Goal: Transaction & Acquisition: Purchase product/service

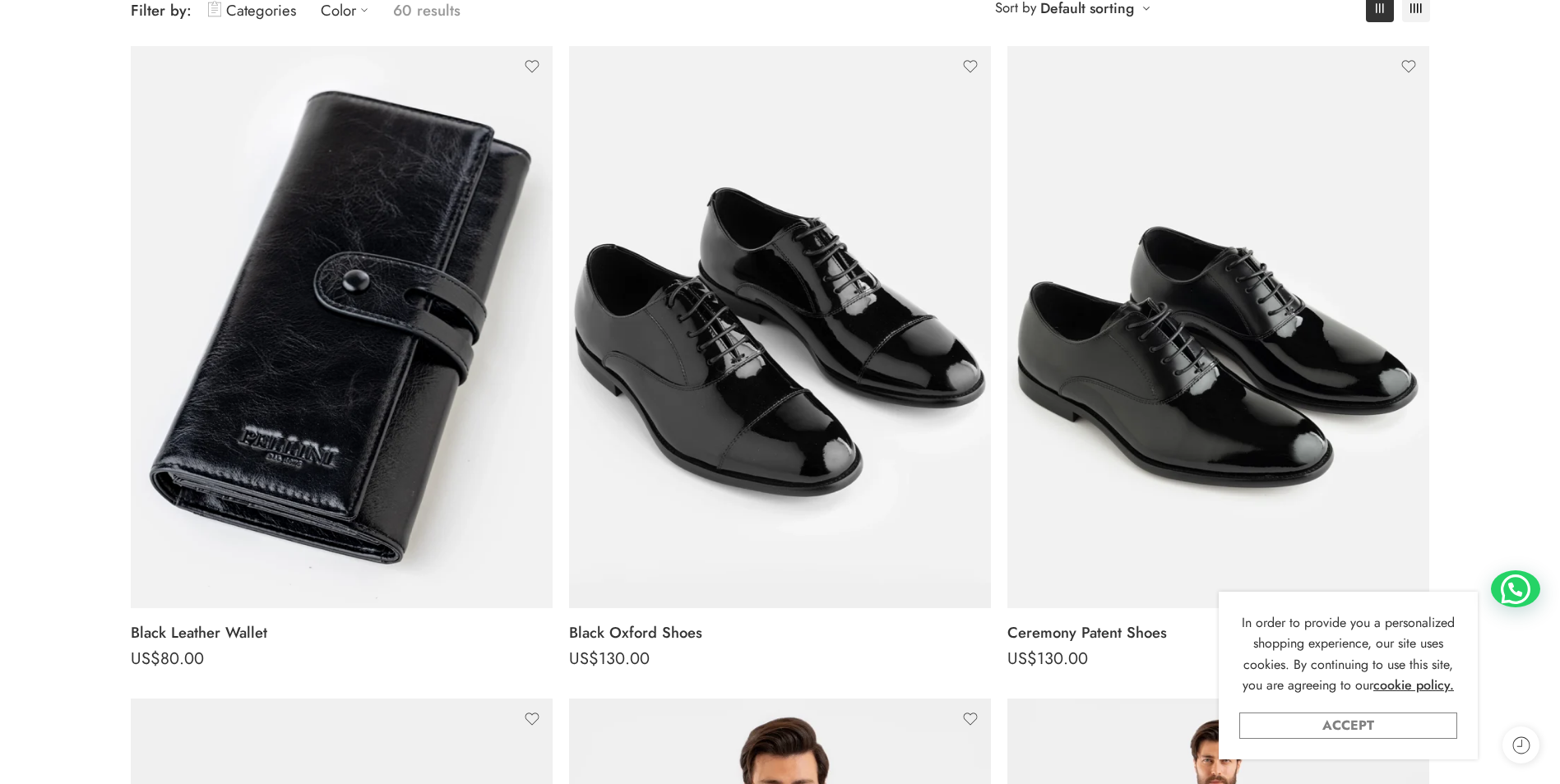
scroll to position [247, 0]
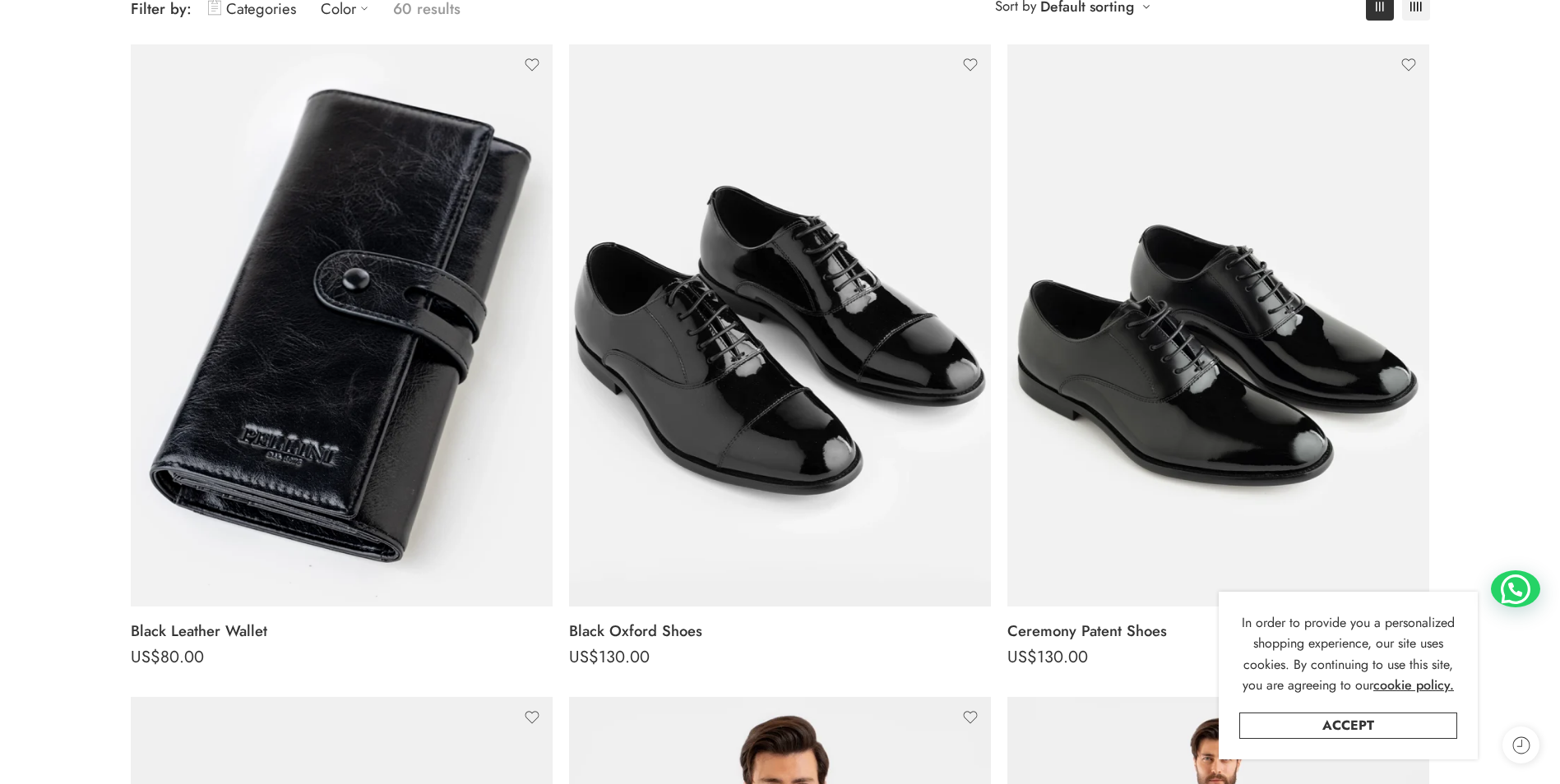
drag, startPoint x: 1308, startPoint y: 729, endPoint x: 1258, endPoint y: 712, distance: 52.8
click at [1308, 729] on link "Accept" at bounding box center [1348, 726] width 218 height 26
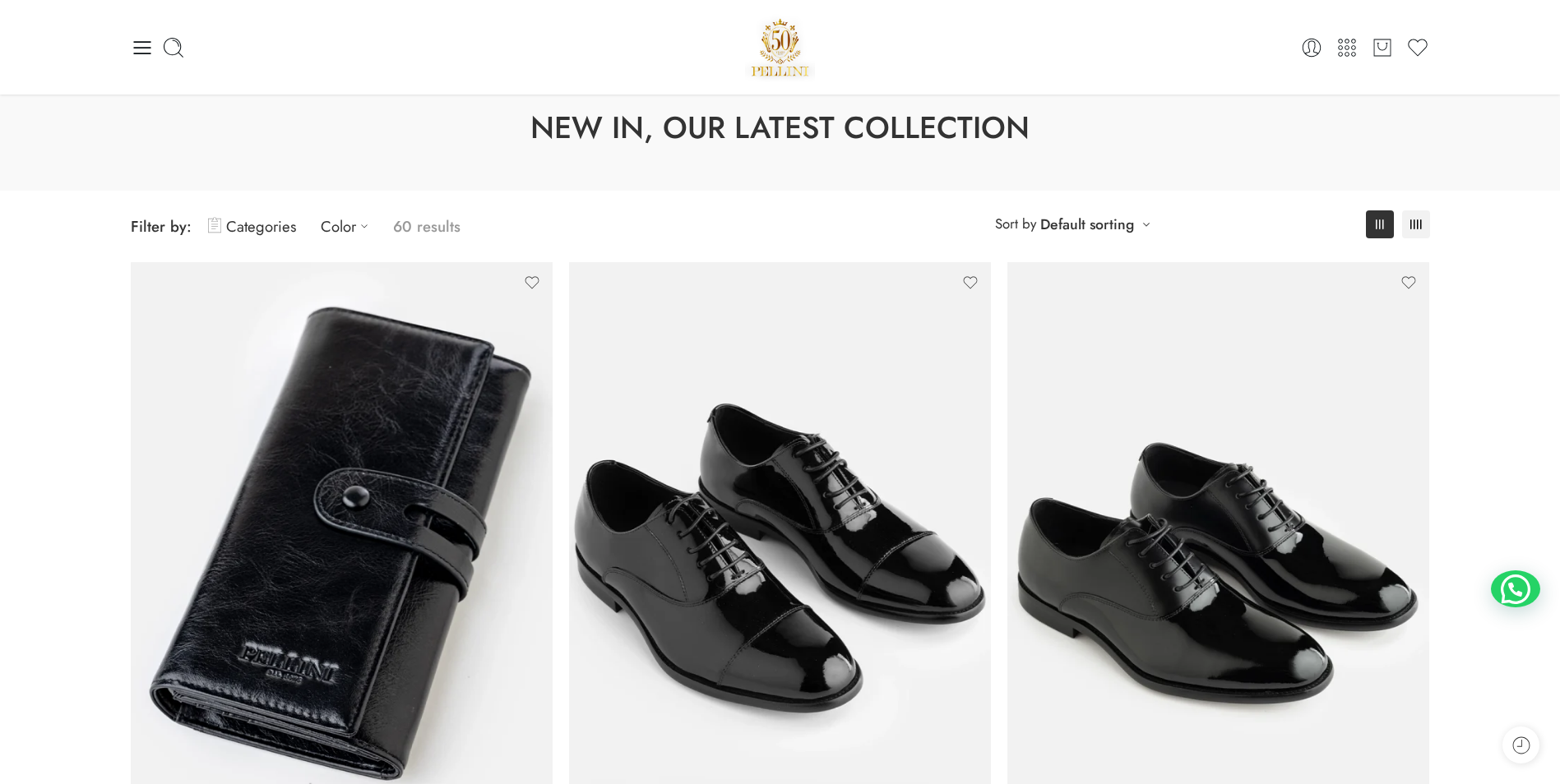
scroll to position [0, 0]
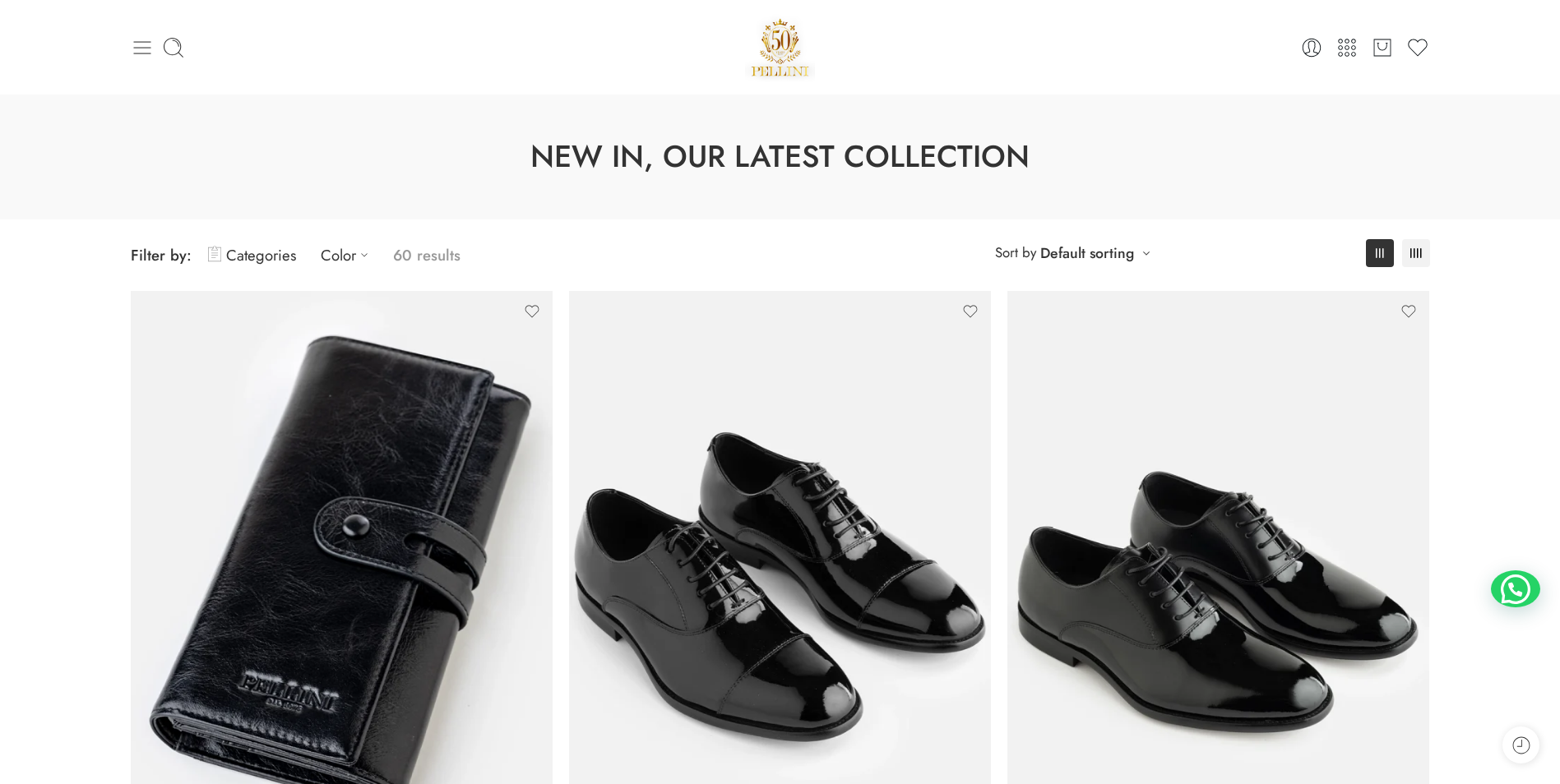
click at [145, 37] on icon at bounding box center [142, 48] width 23 height 23
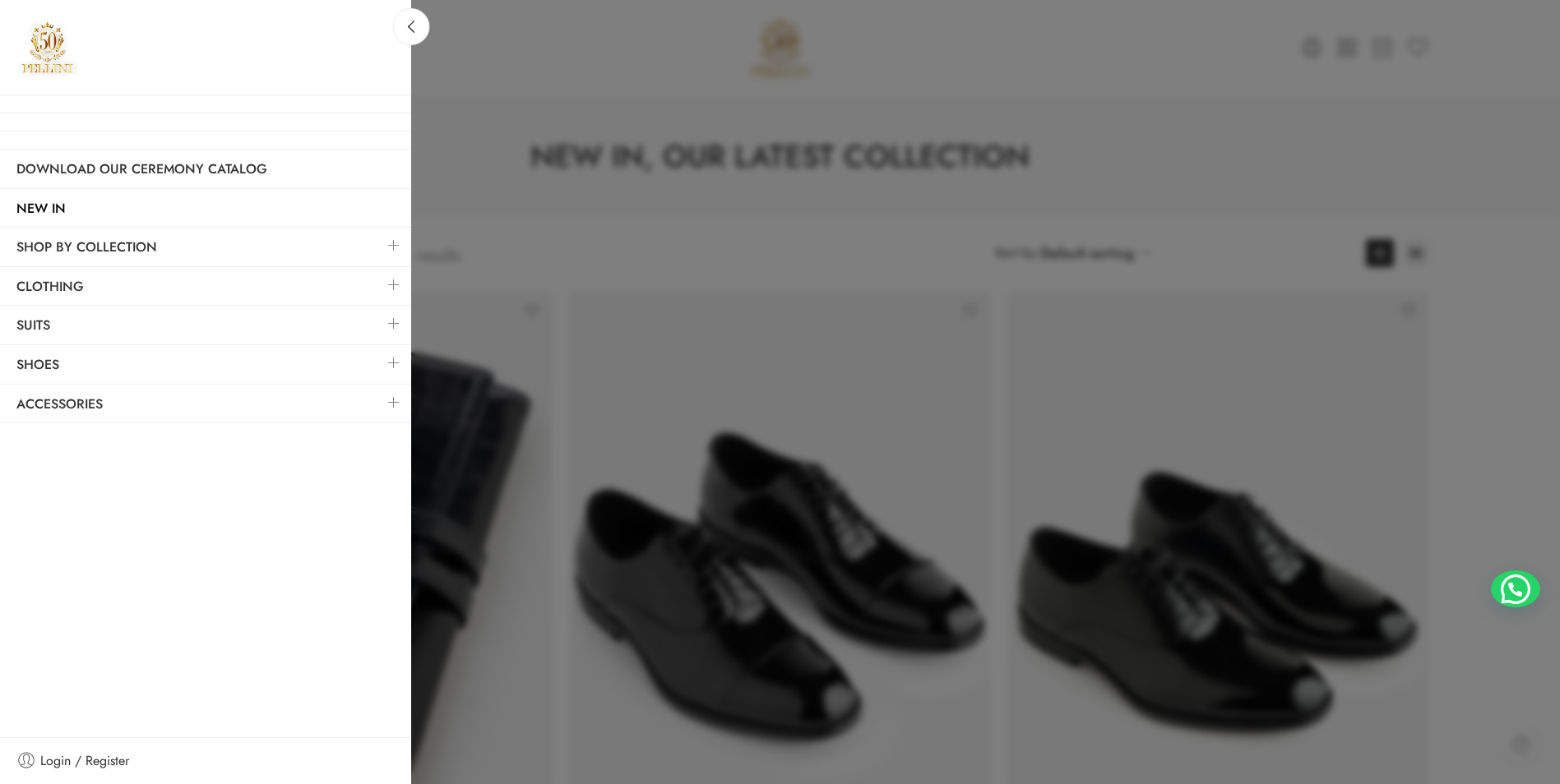
click at [391, 245] on link at bounding box center [394, 245] width 34 height 35
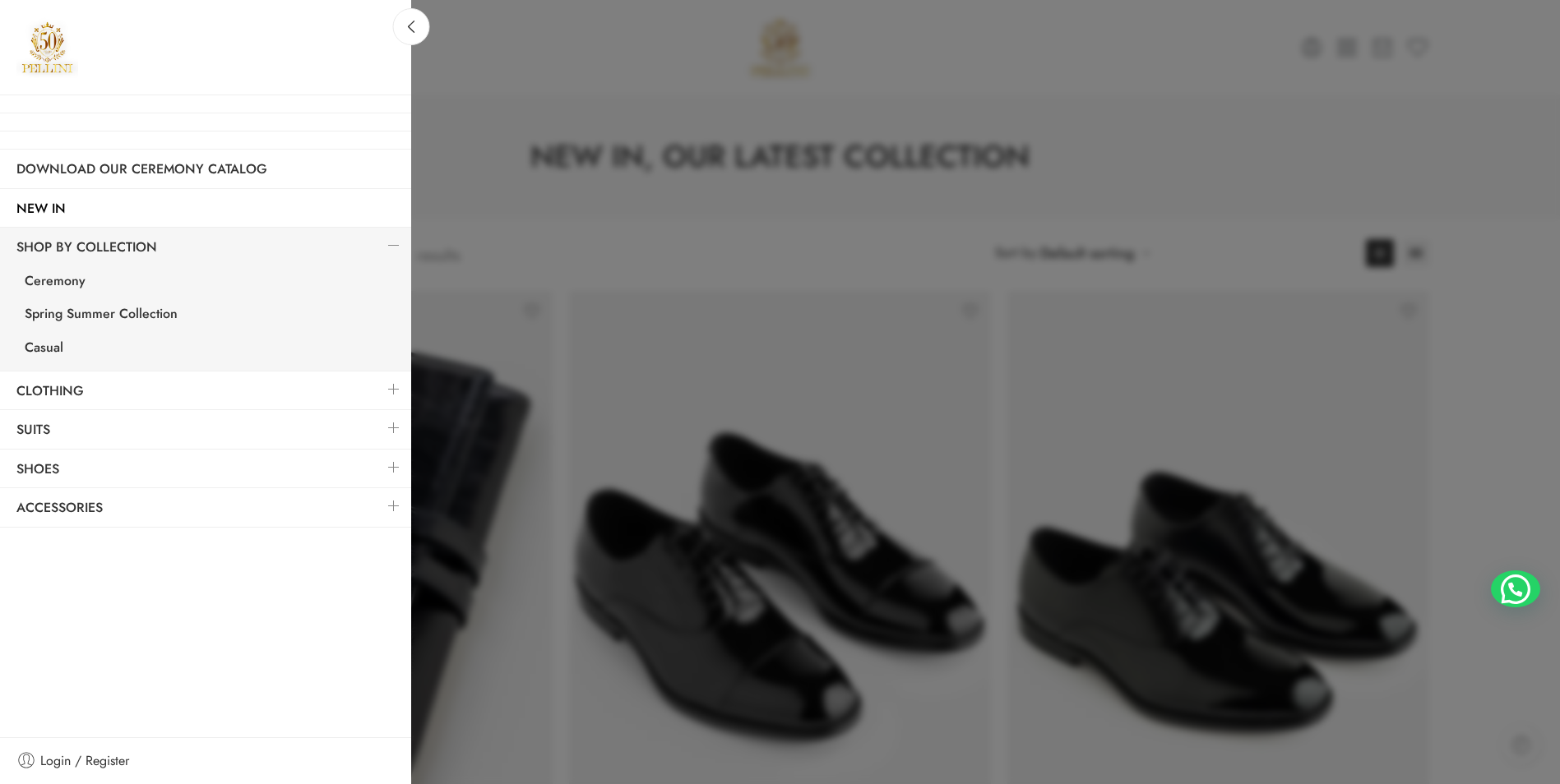
click at [391, 245] on link at bounding box center [394, 245] width 34 height 35
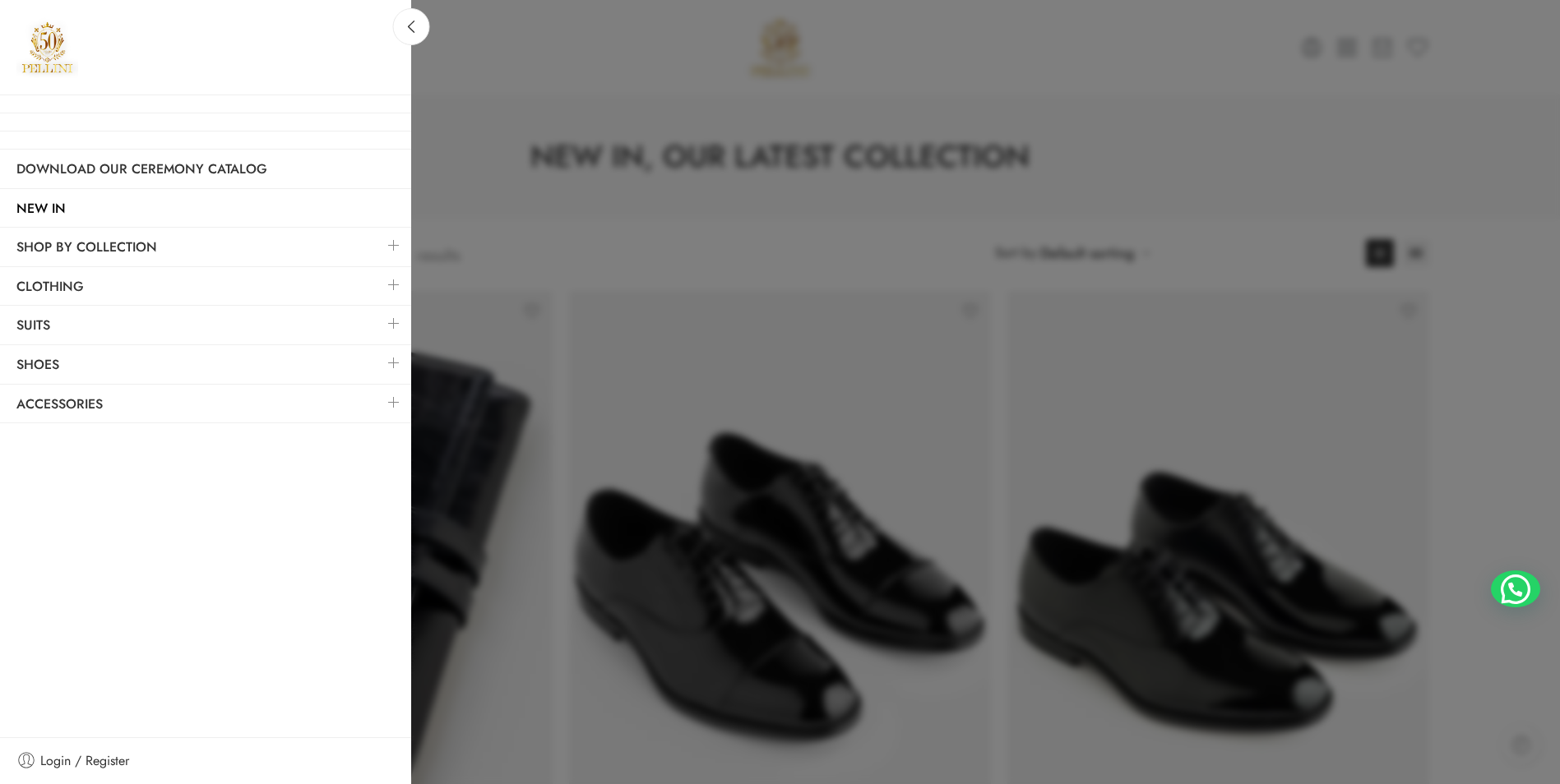
click at [395, 285] on link at bounding box center [394, 285] width 34 height 35
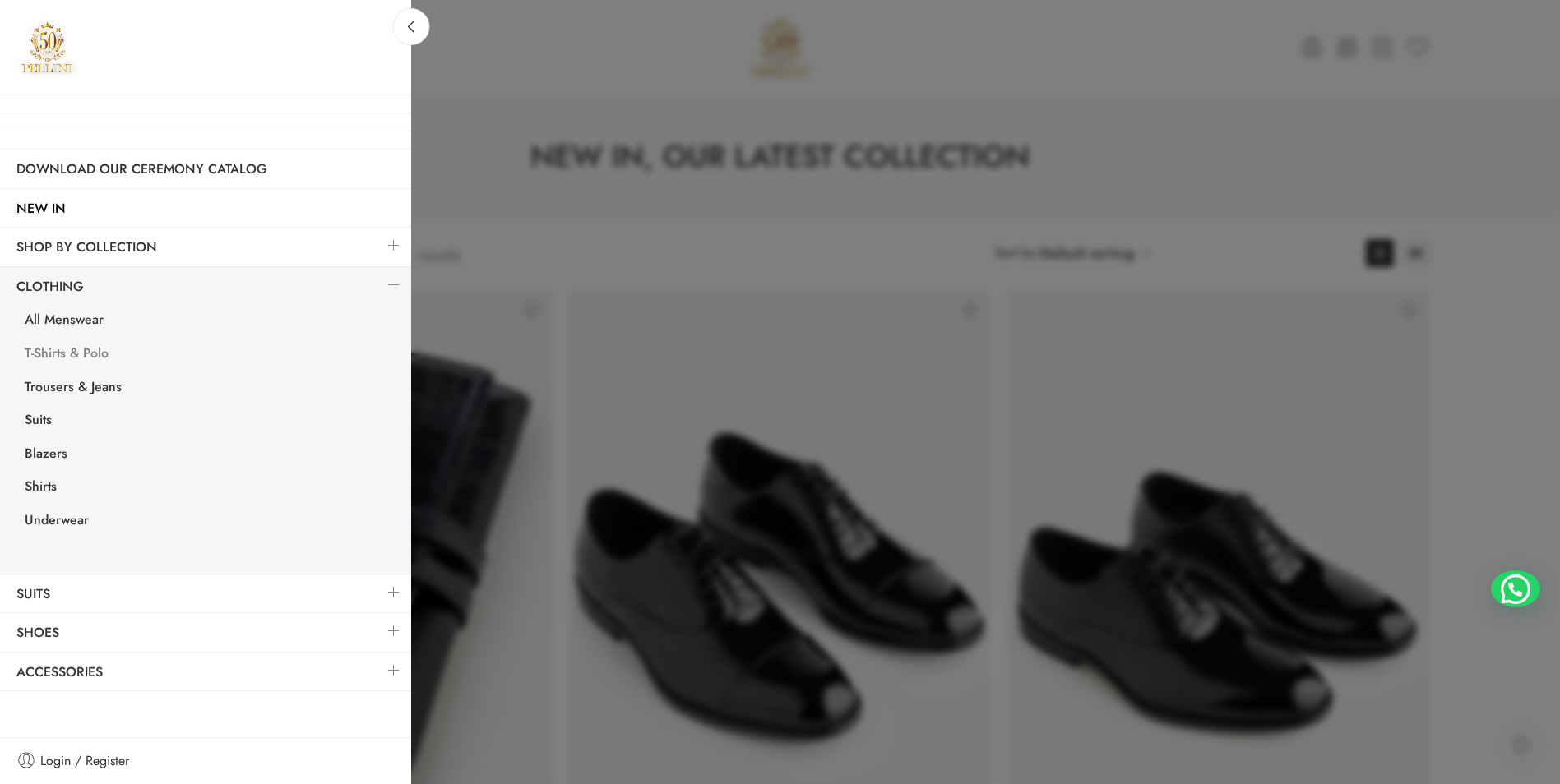
click at [89, 347] on link "T-Shirts & Polo" at bounding box center [209, 355] width 403 height 34
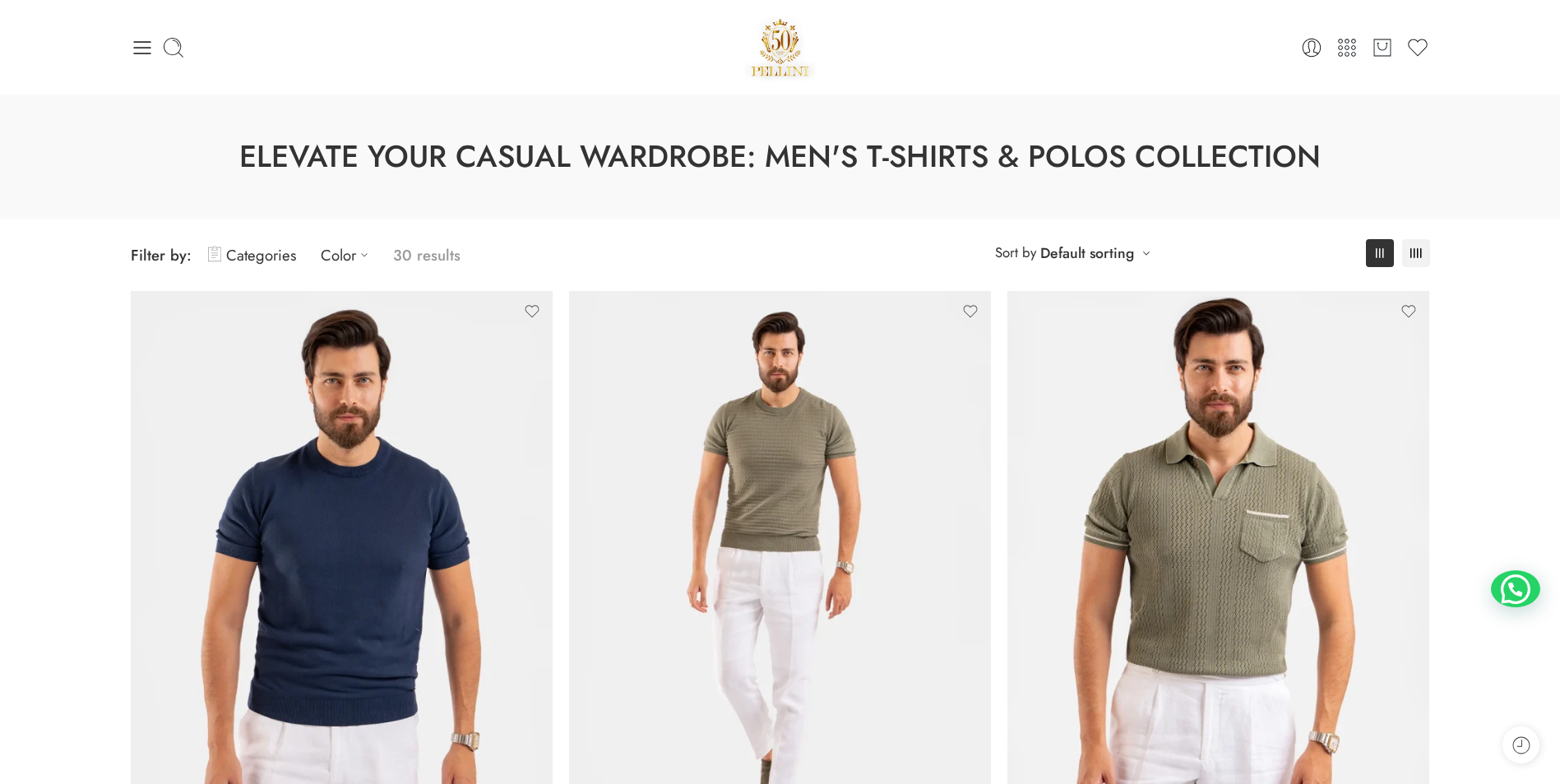
click at [139, 51] on icon at bounding box center [142, 48] width 23 height 23
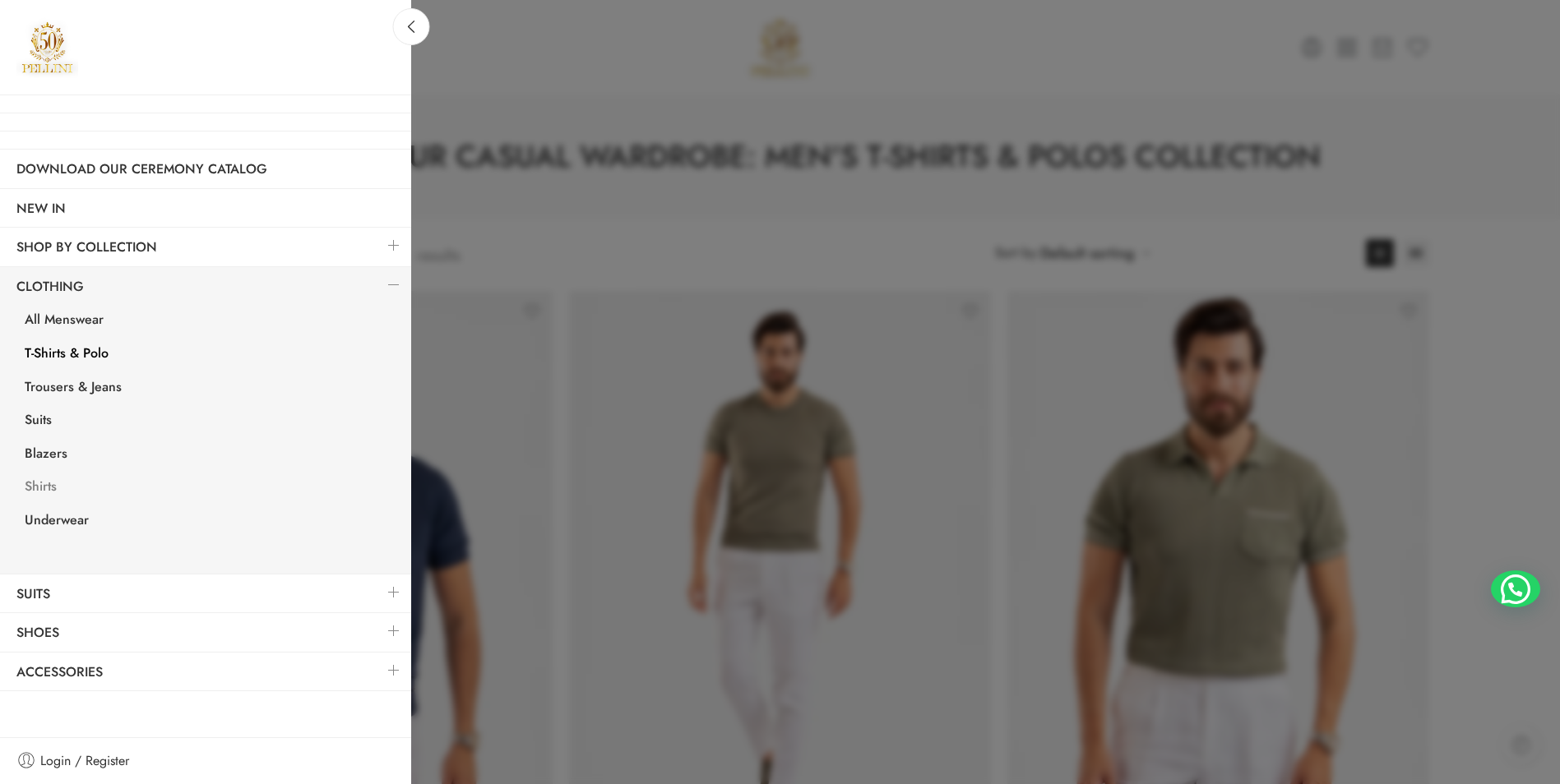
click at [37, 484] on link "Shirts" at bounding box center [209, 489] width 403 height 34
